Goal: Information Seeking & Learning: Learn about a topic

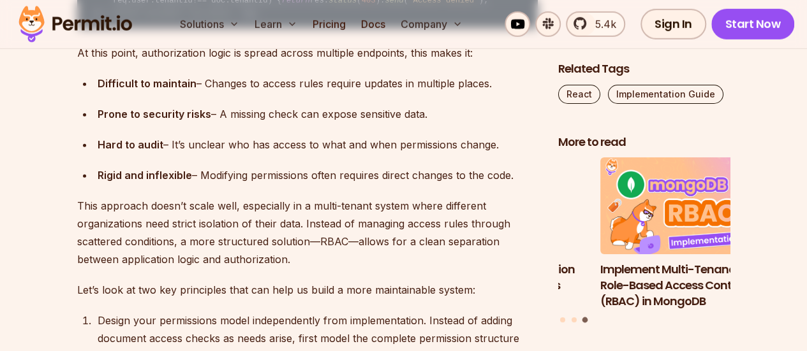
scroll to position [1874, 0]
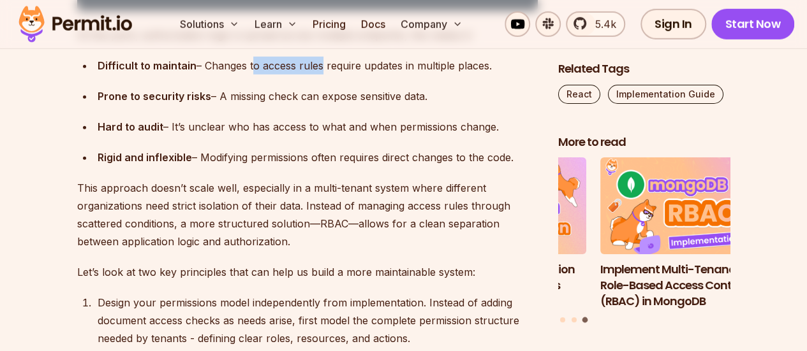
drag, startPoint x: 250, startPoint y: 225, endPoint x: 316, endPoint y: 225, distance: 66.3
click at [316, 75] on div "Difficult to maintain – Changes to access rules require updates in multiple pla…" at bounding box center [318, 66] width 440 height 18
click at [346, 75] on div "Difficult to maintain – Changes to access rules require updates in multiple pla…" at bounding box center [318, 66] width 440 height 18
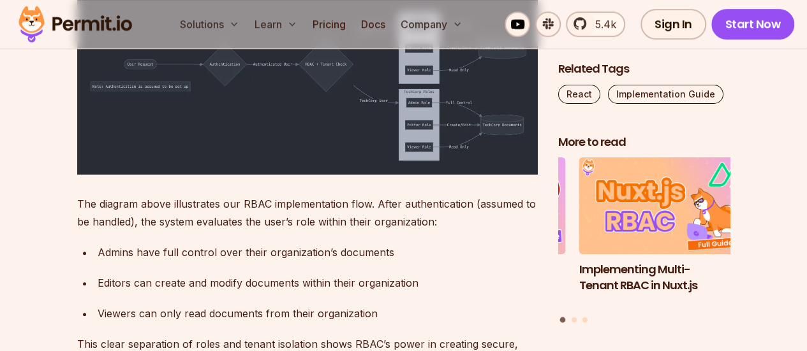
scroll to position [2740, 0]
